Goal: Transaction & Acquisition: Subscribe to service/newsletter

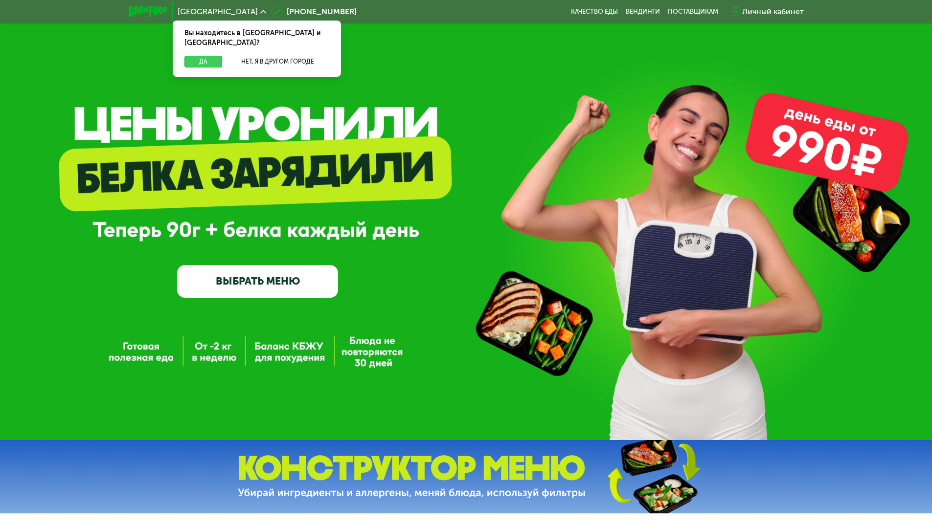
click at [206, 56] on button "Да" at bounding box center [203, 62] width 38 height 12
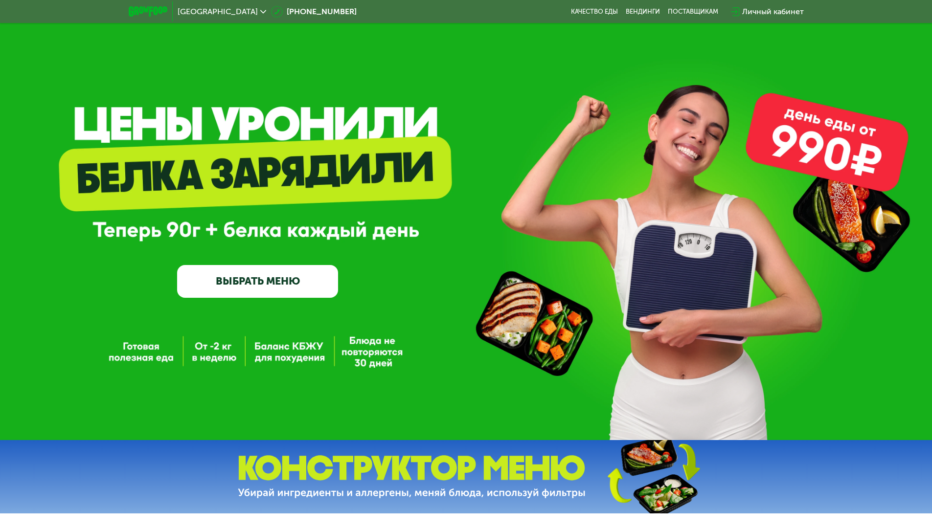
click at [276, 276] on link "ВЫБРАТЬ МЕНЮ" at bounding box center [257, 281] width 161 height 32
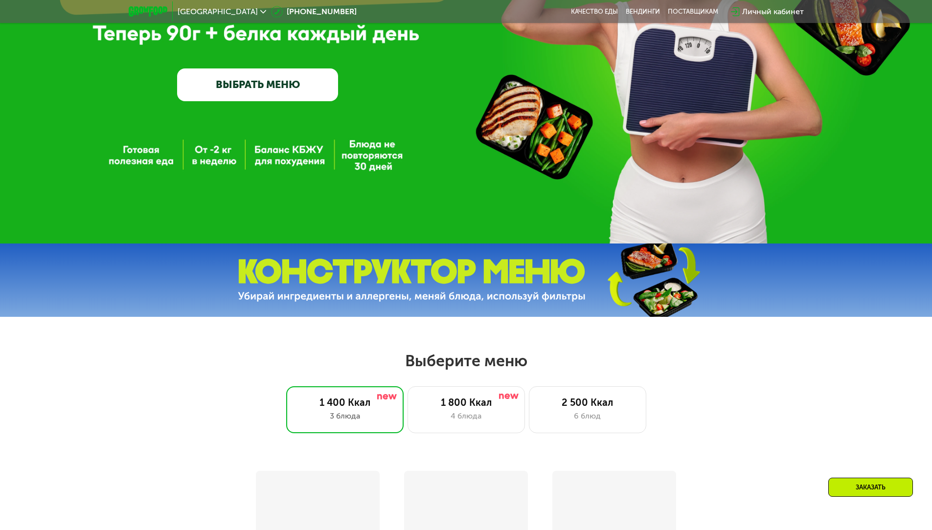
scroll to position [528, 0]
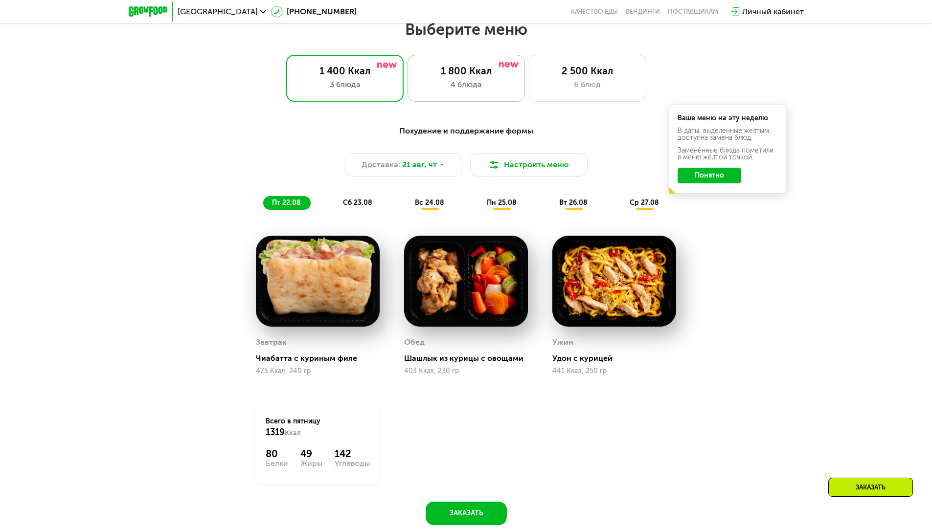
click at [424, 90] on div "4 блюда" at bounding box center [466, 85] width 97 height 12
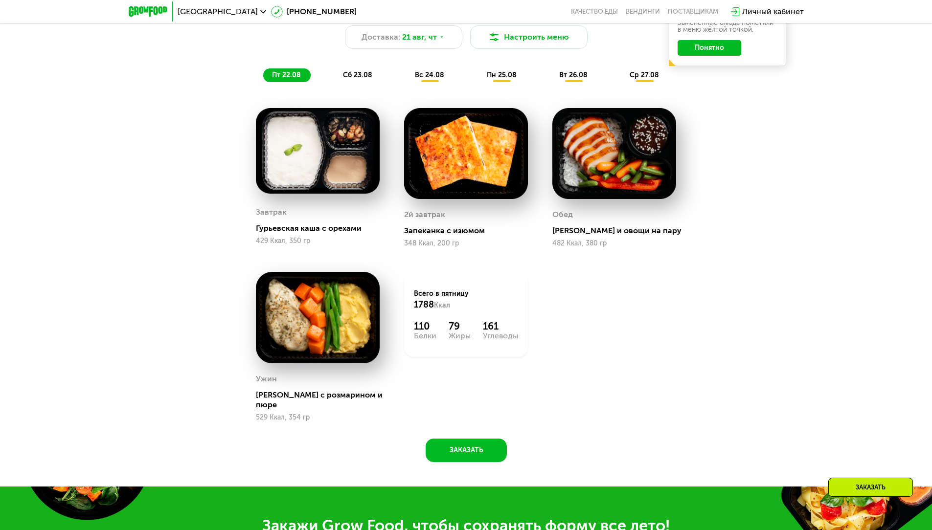
scroll to position [626, 0]
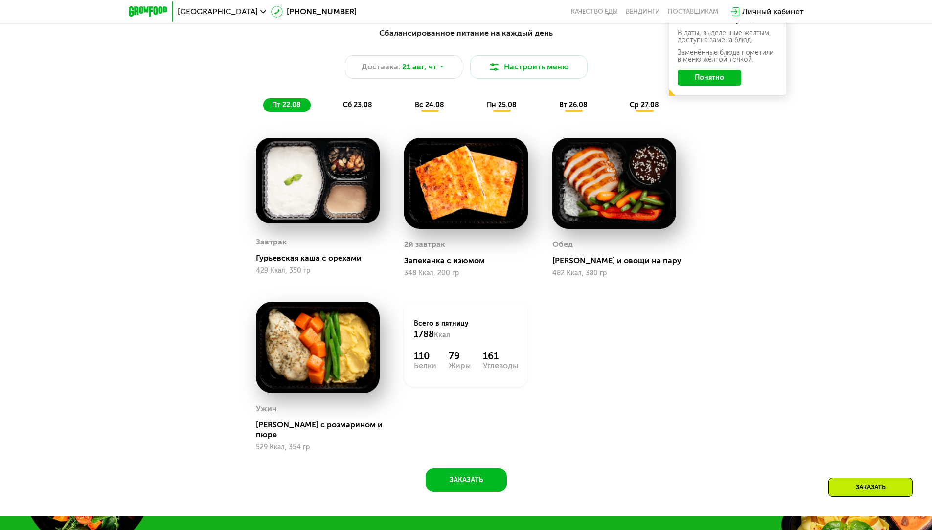
click at [694, 85] on button "Понятно" at bounding box center [709, 78] width 64 height 16
click at [357, 106] on span "сб 23.08" at bounding box center [357, 105] width 29 height 8
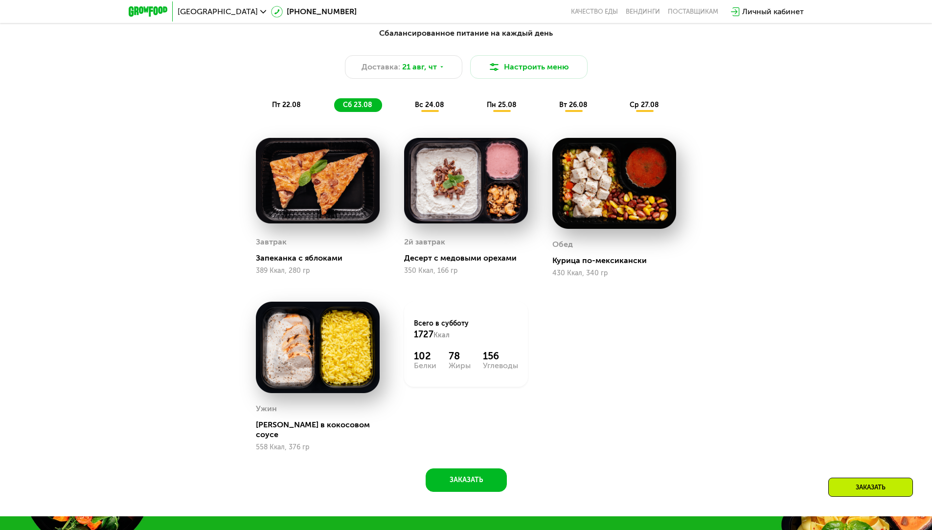
click at [478, 108] on div "вс 24.08" at bounding box center [502, 105] width 48 height 14
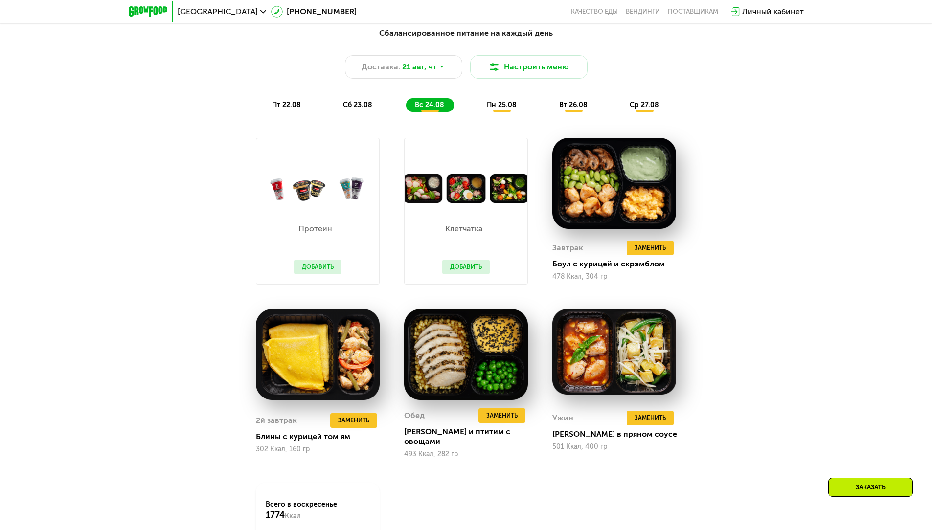
click at [508, 107] on span "пн 25.08" at bounding box center [502, 105] width 30 height 8
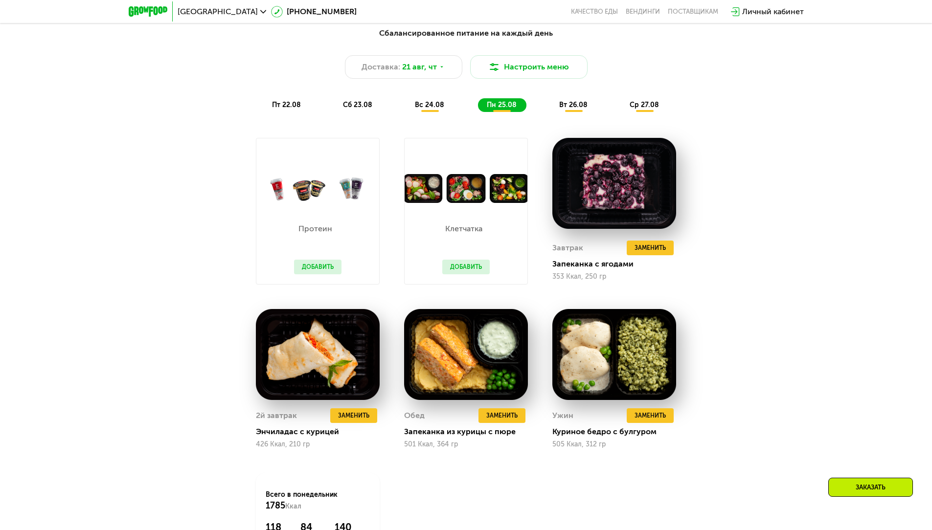
click at [561, 104] on span "вт 26.08" at bounding box center [573, 105] width 28 height 8
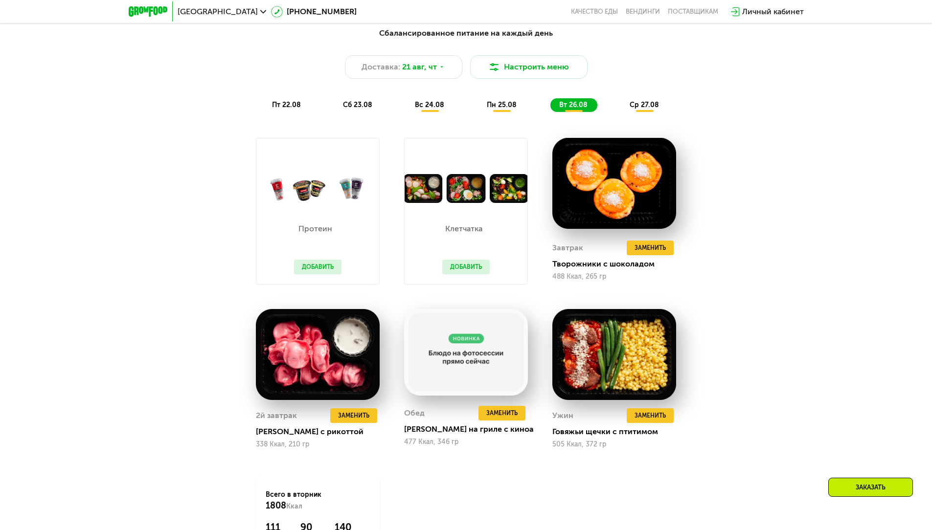
click at [647, 109] on span "ср 27.08" at bounding box center [643, 105] width 29 height 8
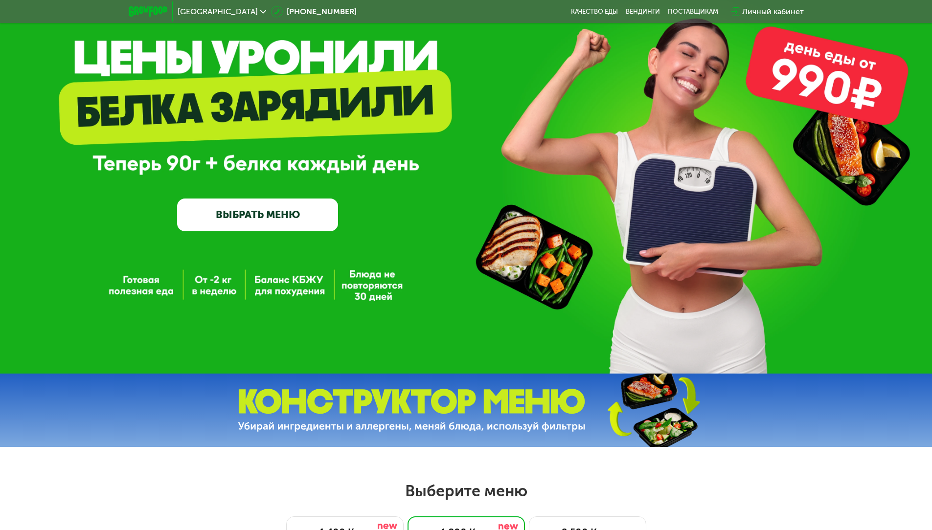
scroll to position [0, 0]
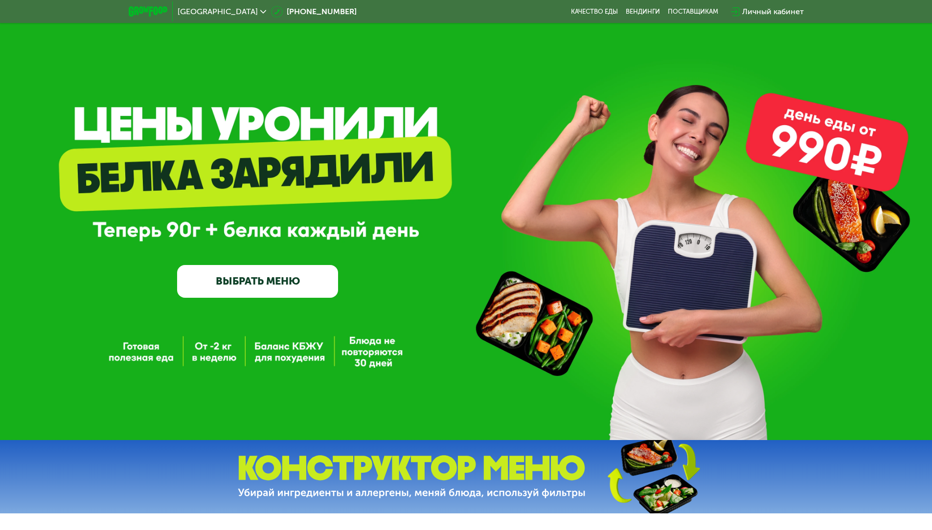
click at [276, 288] on link "ВЫБРАТЬ МЕНЮ" at bounding box center [257, 281] width 161 height 32
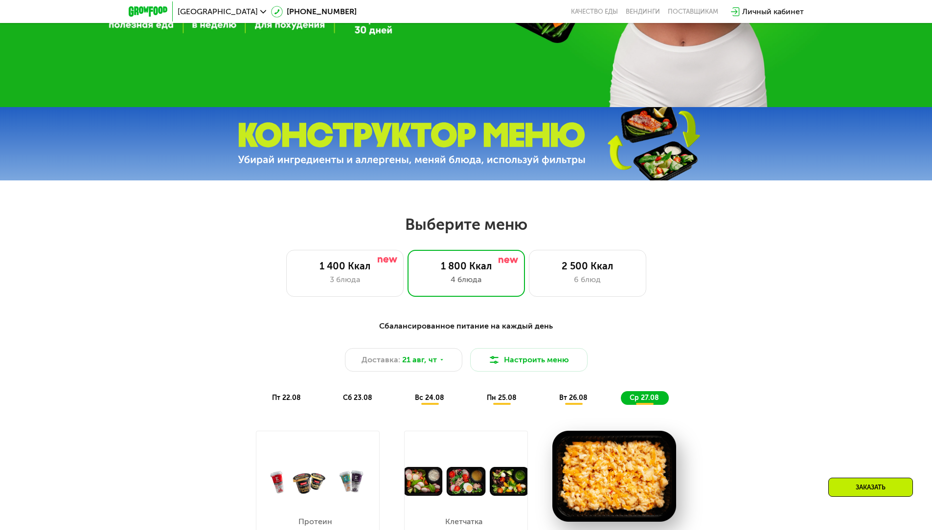
scroll to position [528, 0]
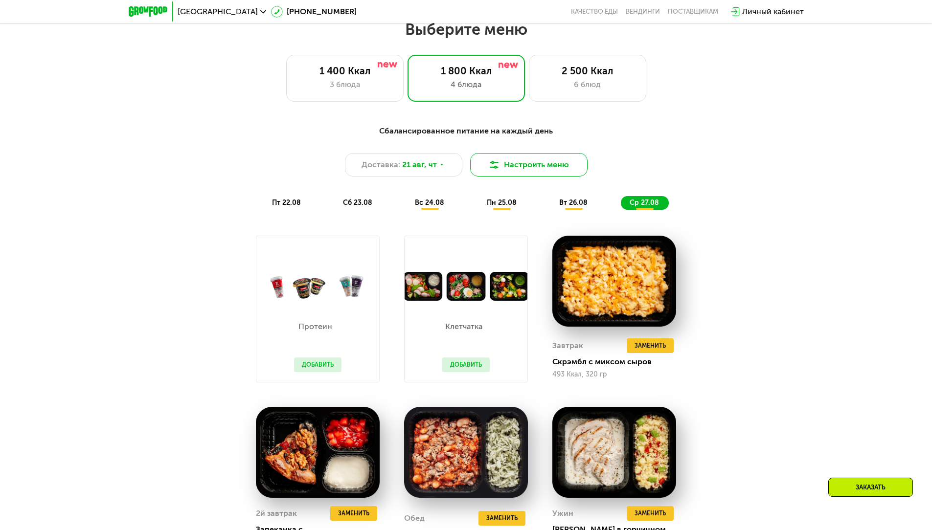
click at [526, 162] on button "Настроить меню" at bounding box center [528, 164] width 117 height 23
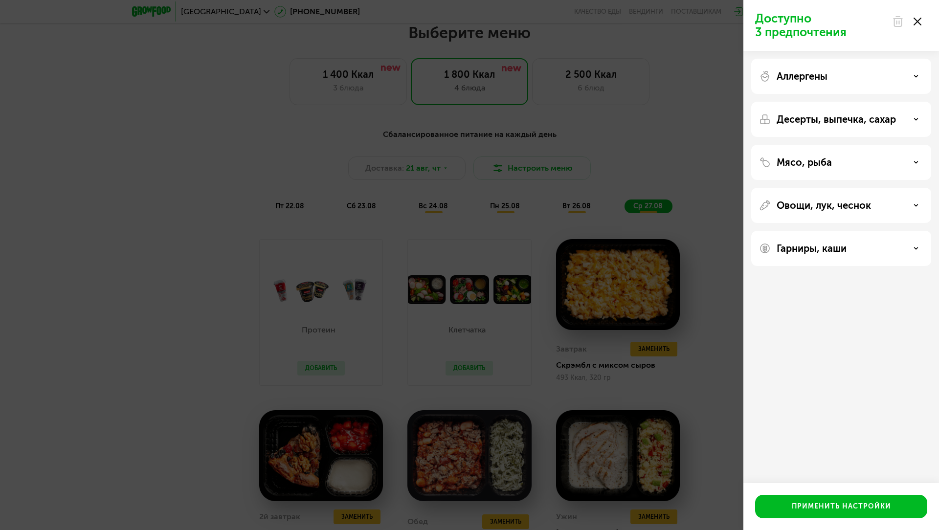
click at [917, 21] on use at bounding box center [918, 22] width 8 height 8
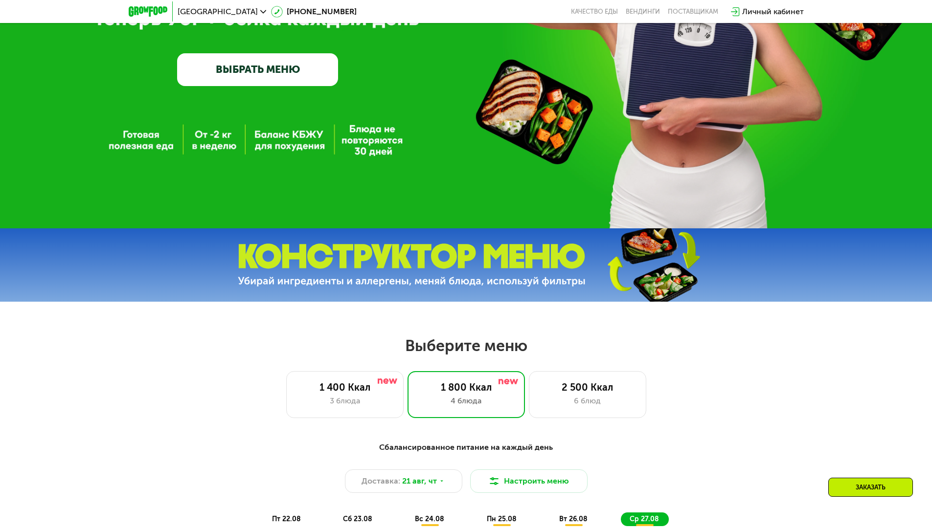
scroll to position [0, 0]
